Goal: Entertainment & Leisure: Consume media (video, audio)

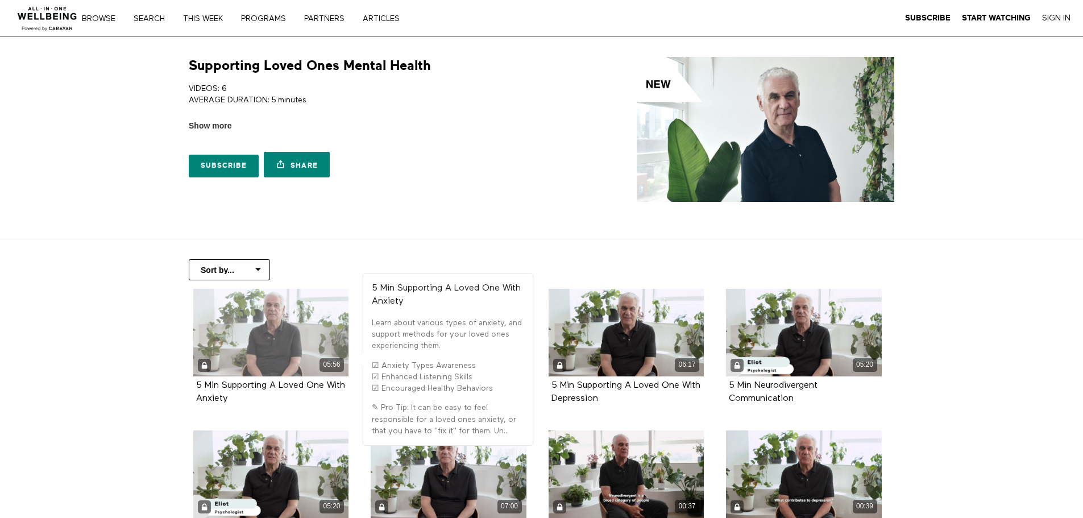
click at [236, 322] on div "05:56" at bounding box center [271, 333] width 156 height 88
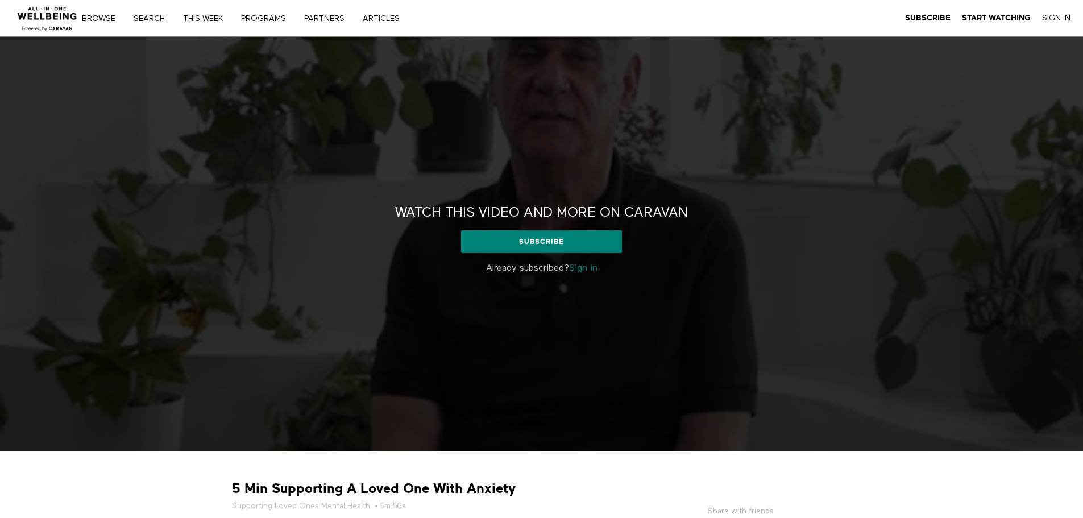
click at [590, 269] on link "Sign in" at bounding box center [583, 268] width 28 height 9
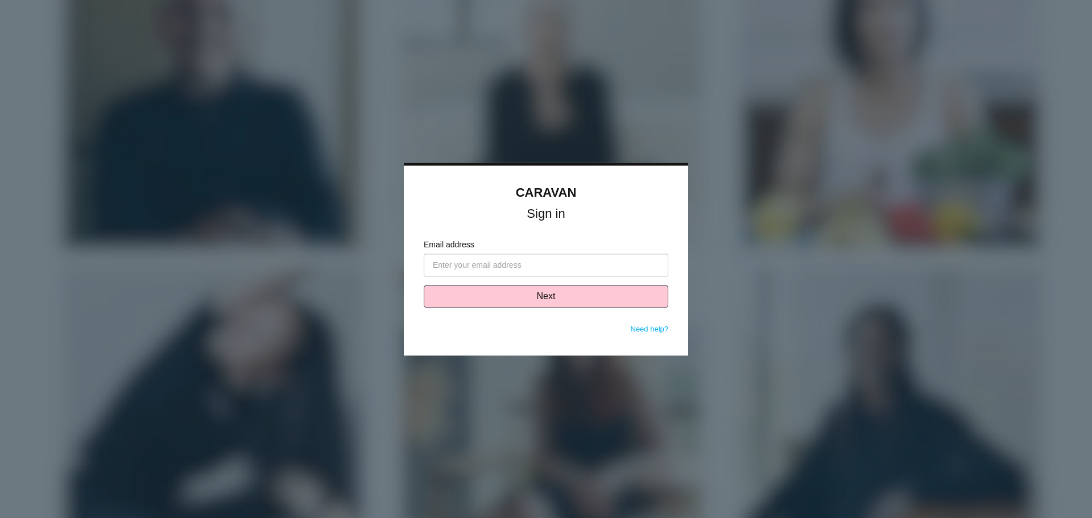
click at [590, 269] on input "Email address" at bounding box center [546, 265] width 244 height 23
type input "[EMAIL_ADDRESS][DOMAIN_NAME]"
click at [554, 301] on button "Next" at bounding box center [546, 296] width 244 height 23
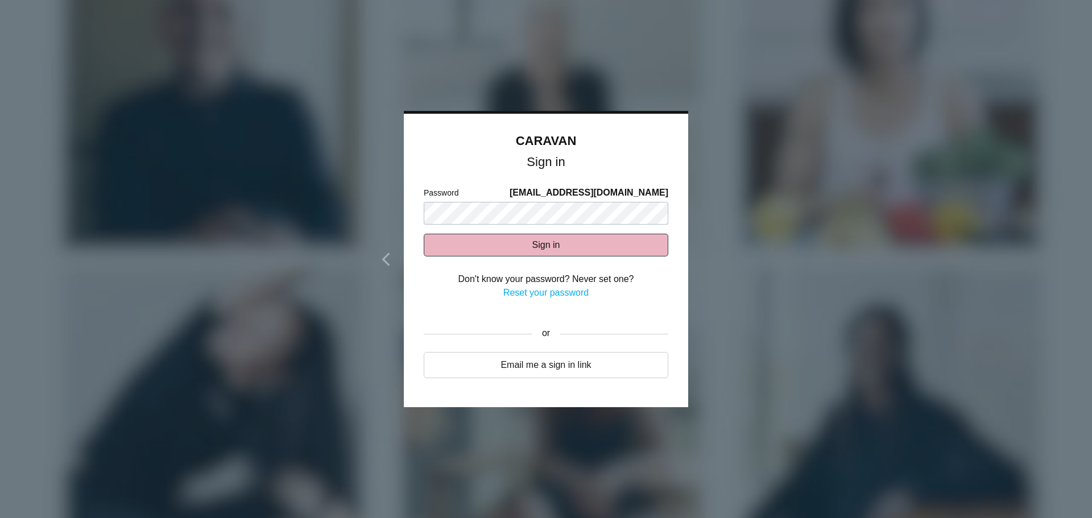
click at [595, 247] on button "Sign in" at bounding box center [546, 245] width 244 height 23
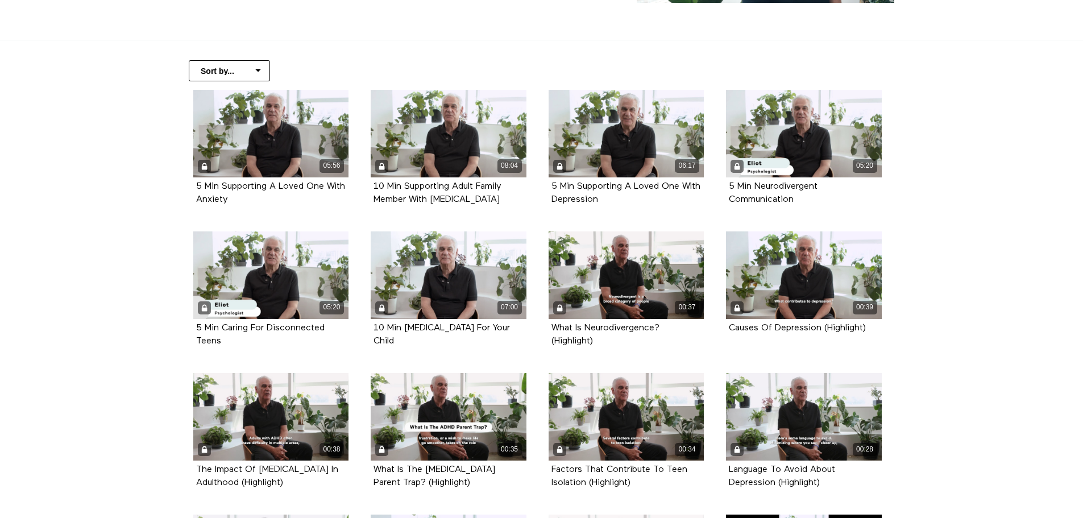
scroll to position [196, 0]
